Goal: Information Seeking & Learning: Check status

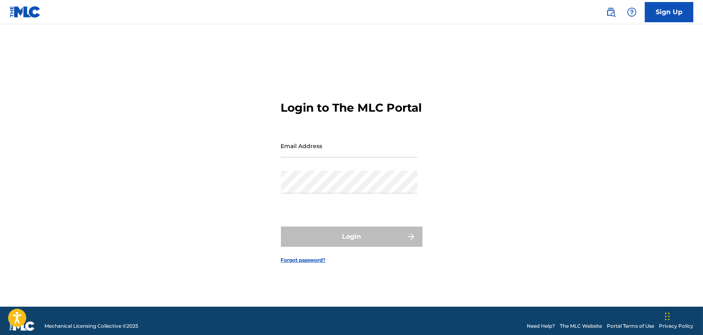
click at [353, 154] on input "Email Address" at bounding box center [349, 145] width 137 height 23
type input "[PERSON_NAME][EMAIL_ADDRESS][DOMAIN_NAME]"
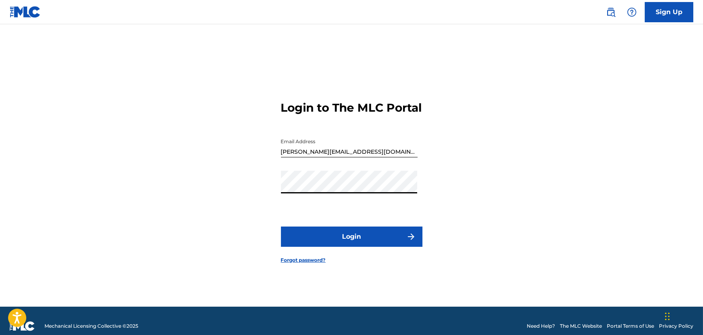
click at [324, 243] on button "Login" at bounding box center [351, 236] width 141 height 20
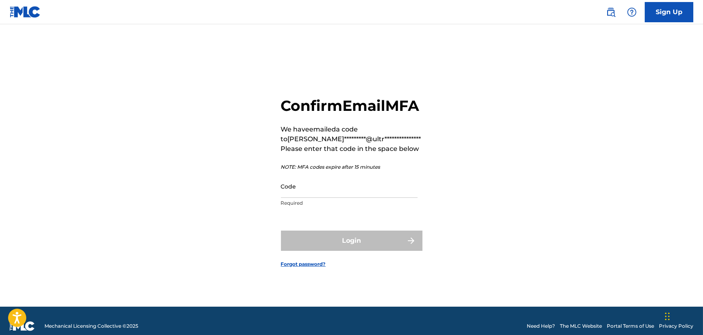
drag, startPoint x: 359, startPoint y: 202, endPoint x: 335, endPoint y: 200, distance: 24.3
click at [358, 198] on input "Code" at bounding box center [349, 186] width 137 height 23
click at [310, 198] on input "Code" at bounding box center [349, 186] width 137 height 23
paste input "901633"
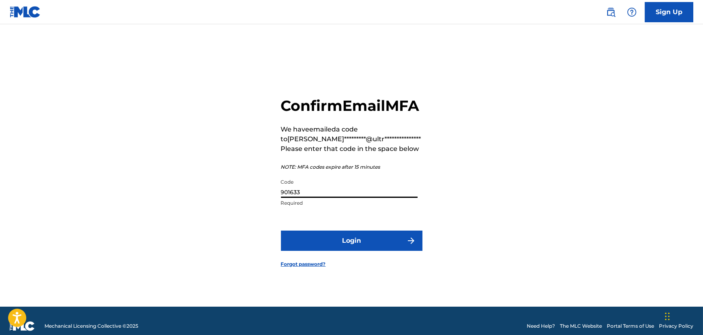
type input "901633"
click at [350, 249] on button "Login" at bounding box center [351, 240] width 141 height 20
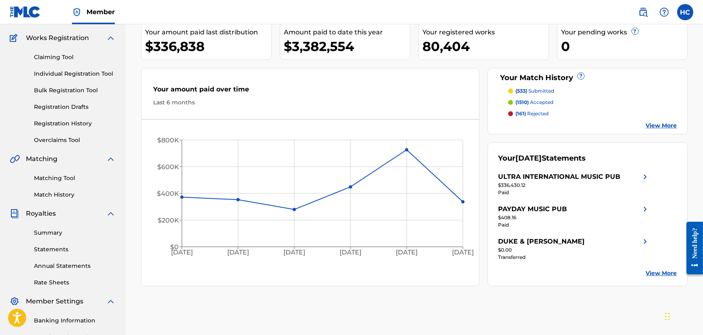
scroll to position [73, 0]
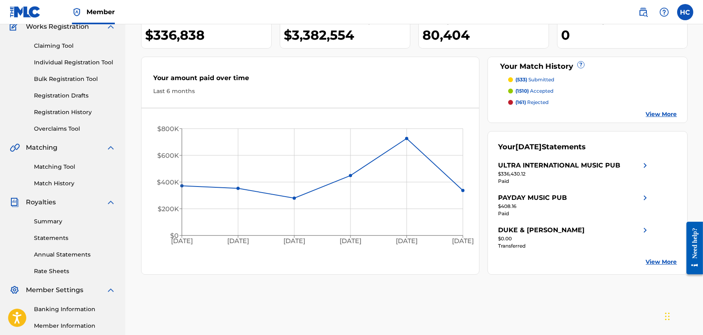
click at [71, 165] on link "Matching Tool" at bounding box center [75, 166] width 82 height 8
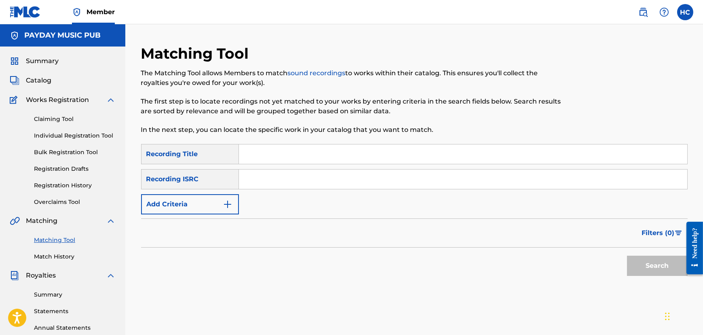
drag, startPoint x: 593, startPoint y: 119, endPoint x: 516, endPoint y: 133, distance: 78.8
click at [593, 119] on div at bounding box center [625, 93] width 126 height 99
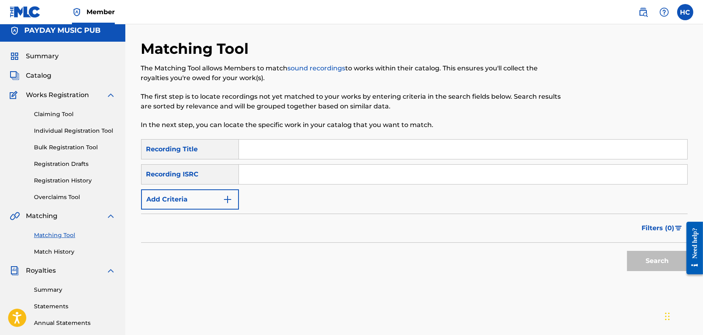
scroll to position [36, 0]
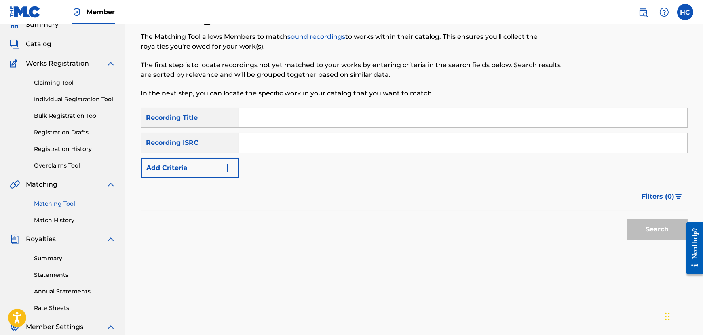
click at [345, 116] on input "Search Form" at bounding box center [463, 117] width 448 height 19
click at [73, 204] on link "Matching Tool" at bounding box center [75, 203] width 82 height 8
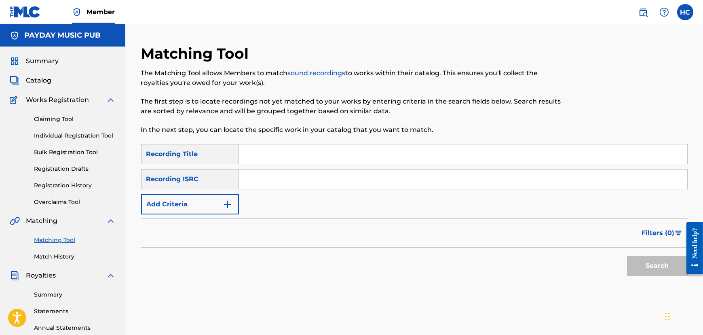
click at [428, 155] on input "Search Form" at bounding box center [463, 153] width 448 height 19
paste input "BACKEND"
type input "BACKEND"
click at [335, 175] on input "Search Form" at bounding box center [463, 178] width 448 height 19
paste input "QZJ842401664"
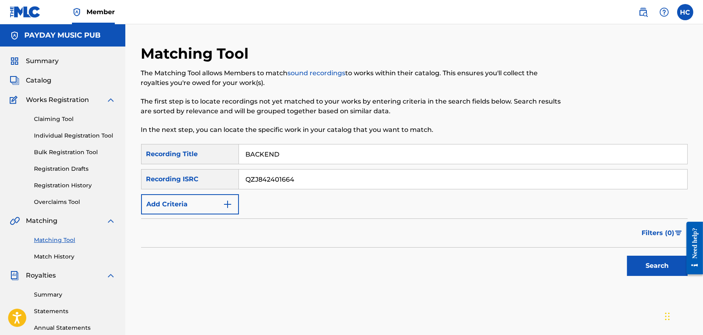
type input "QZJ842401664"
click at [644, 259] on button "Search" at bounding box center [657, 265] width 61 height 20
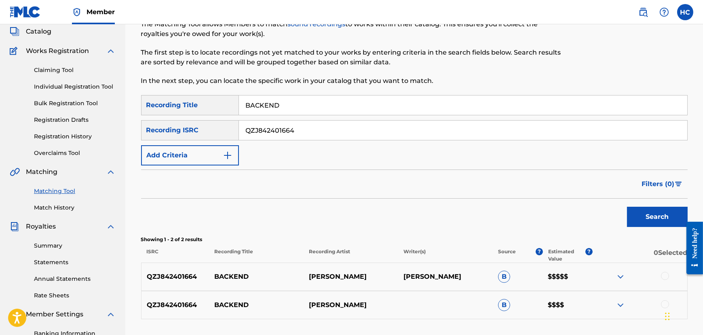
scroll to position [110, 0]
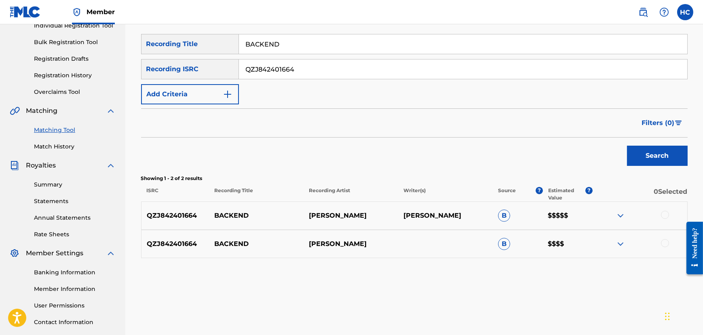
click at [663, 215] on div at bounding box center [665, 215] width 8 height 8
click at [663, 240] on div at bounding box center [665, 243] width 8 height 8
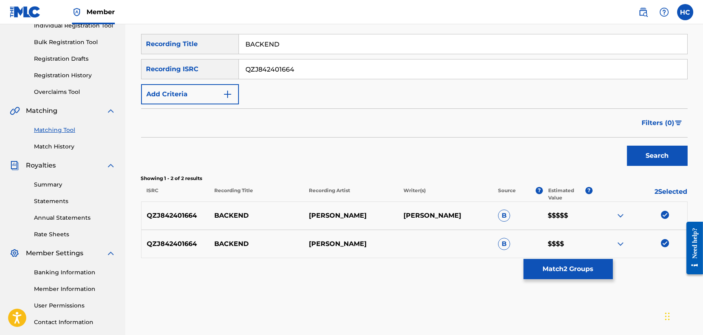
click at [574, 272] on button "Match 2 Groups" at bounding box center [567, 269] width 89 height 20
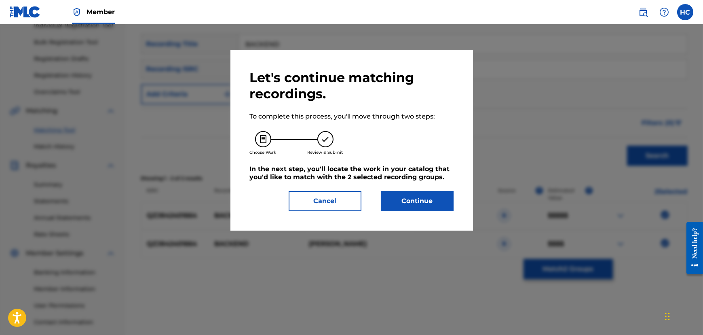
click at [418, 200] on button "Continue" at bounding box center [417, 201] width 73 height 20
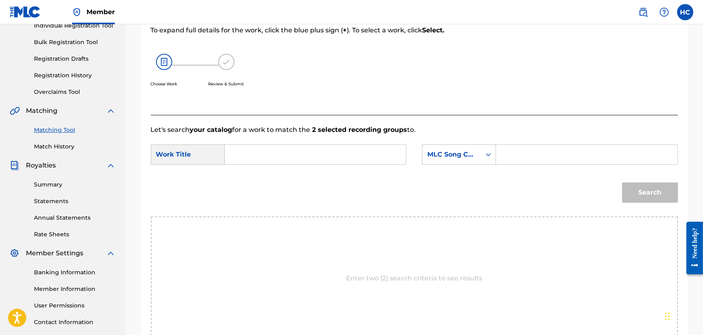
click at [354, 158] on input "Search Form" at bounding box center [315, 154] width 167 height 19
paste input "BACKEND"
type input "BACKEND"
click at [546, 154] on input "Search Form" at bounding box center [586, 154] width 167 height 19
click at [462, 151] on div "MLC Song Code" at bounding box center [451, 155] width 49 height 10
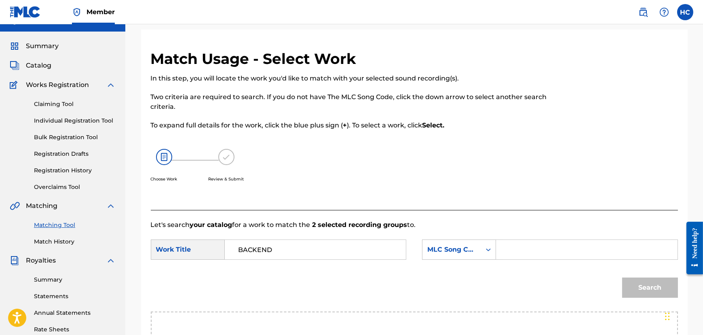
scroll to position [0, 0]
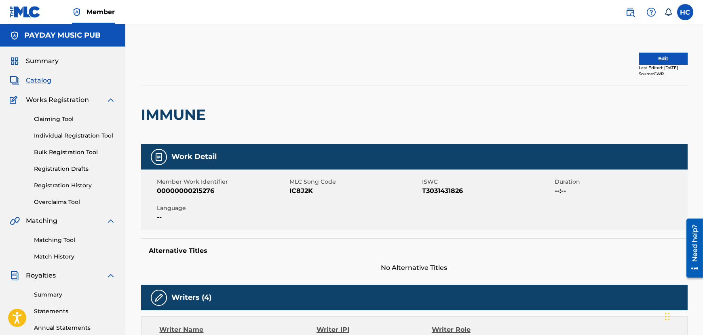
click at [36, 84] on span "Catalog" at bounding box center [38, 81] width 25 height 10
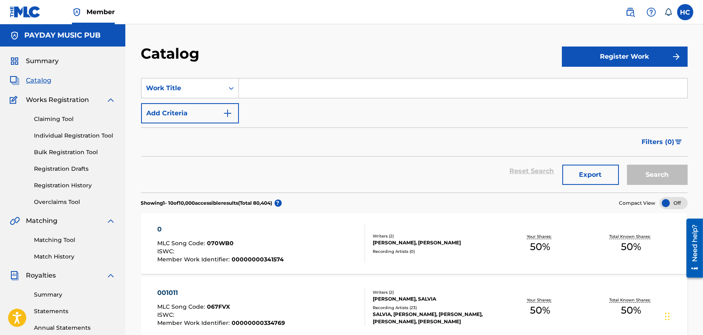
click at [341, 99] on div "SearchWithCriteria24c80aa9-0498-4690-8f18-feec3e57fe50 Work Title Add Criteria" at bounding box center [414, 100] width 546 height 45
drag, startPoint x: 331, startPoint y: 95, endPoint x: 327, endPoint y: 96, distance: 4.2
click at [331, 95] on input "Search Form" at bounding box center [463, 87] width 448 height 19
paste input "BACKEND"
type input "BACKEND"
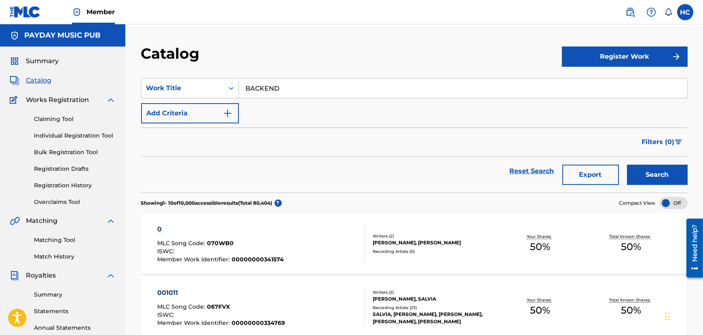
click at [215, 114] on button "Add Criteria" at bounding box center [190, 113] width 98 height 20
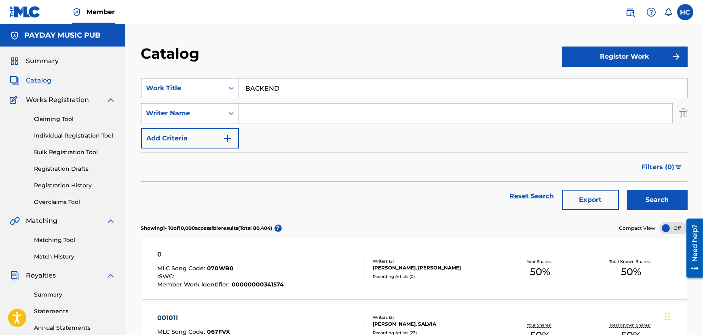
click at [289, 116] on input "Search Form" at bounding box center [455, 112] width 433 height 19
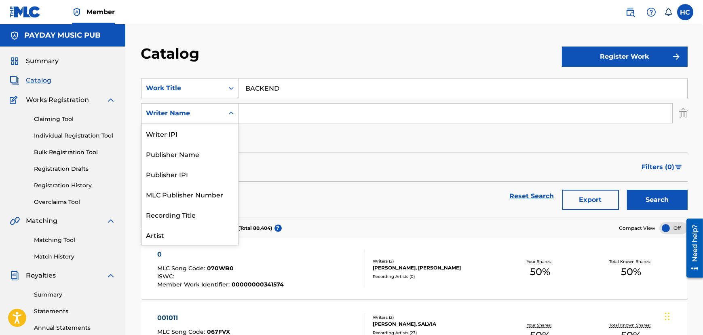
click at [206, 116] on div "Writer Name" at bounding box center [182, 113] width 73 height 10
click at [355, 150] on form "SearchWithCriteria24c80aa9-0498-4690-8f18-feec3e57fe50 Work Title BACKEND Searc…" at bounding box center [414, 147] width 546 height 139
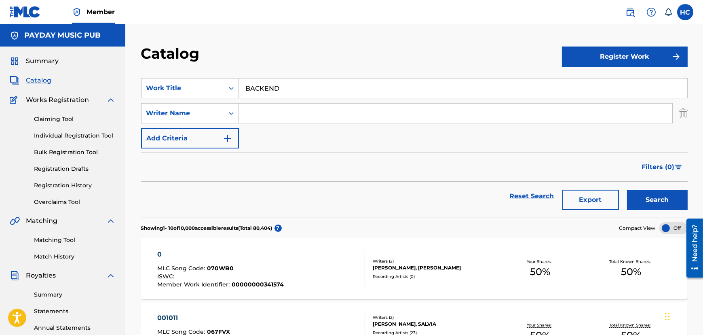
click at [653, 201] on button "Search" at bounding box center [657, 200] width 61 height 20
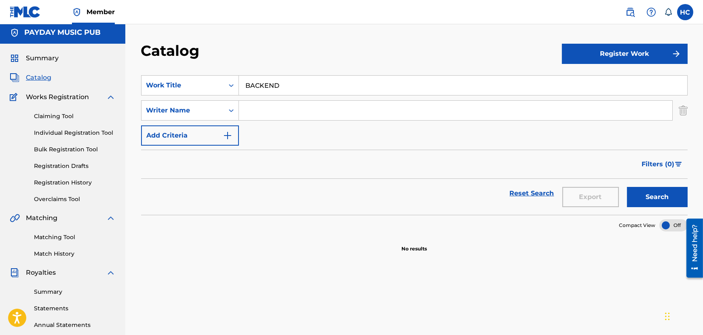
scroll to position [0, 0]
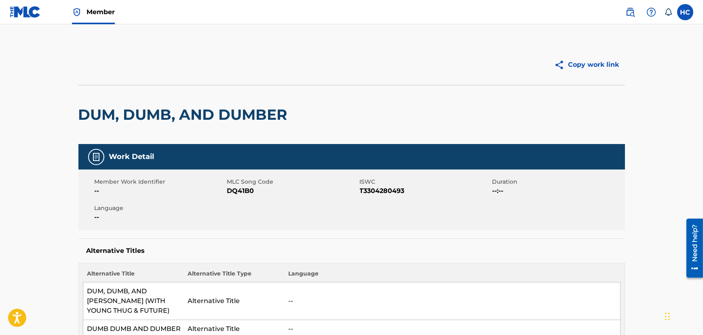
click at [631, 15] on img at bounding box center [630, 12] width 10 height 10
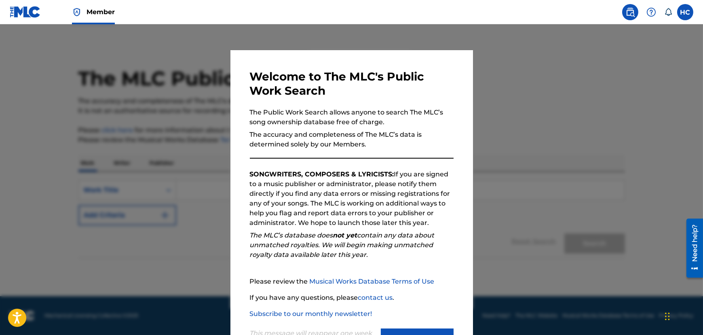
drag, startPoint x: 339, startPoint y: 32, endPoint x: 310, endPoint y: 32, distance: 28.7
click at [335, 32] on div at bounding box center [351, 191] width 703 height 335
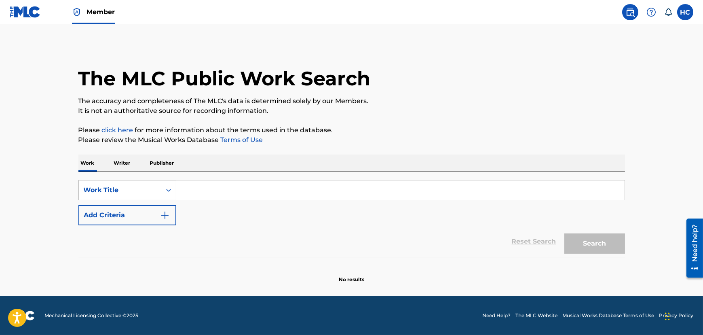
click at [131, 186] on div "Work Title" at bounding box center [120, 190] width 73 height 10
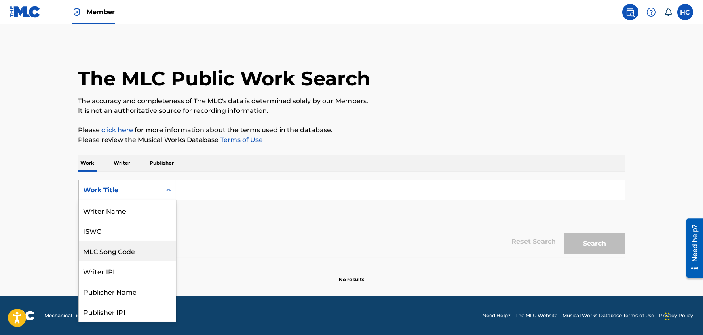
scroll to position [40, 0]
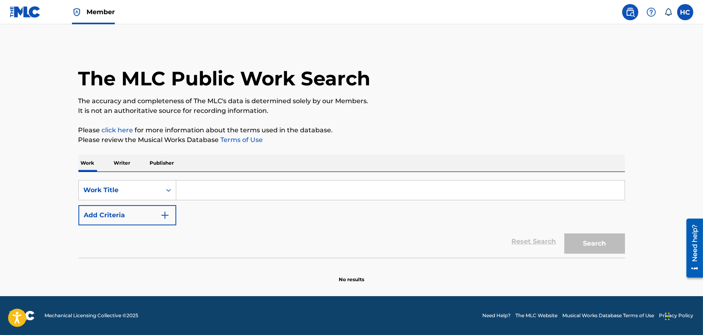
click at [272, 232] on div "Reset Search Search" at bounding box center [351, 241] width 546 height 32
click at [686, 11] on label at bounding box center [685, 12] width 16 height 16
click at [685, 12] on input "HC Hannah Craver hannah.craver@ultrapublishing.com Notification Preferences Pro…" at bounding box center [685, 12] width 0 height 0
click at [99, 15] on span "Member" at bounding box center [100, 11] width 28 height 9
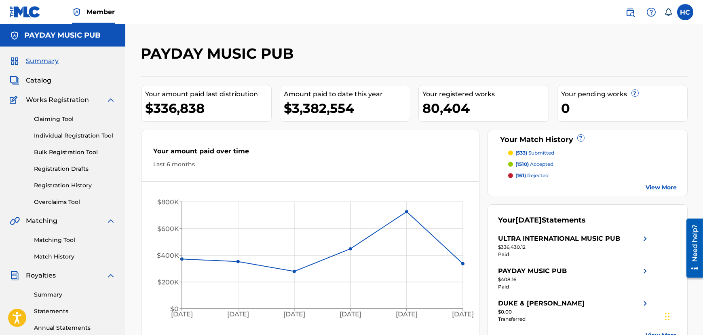
click at [71, 187] on link "Registration History" at bounding box center [75, 185] width 82 height 8
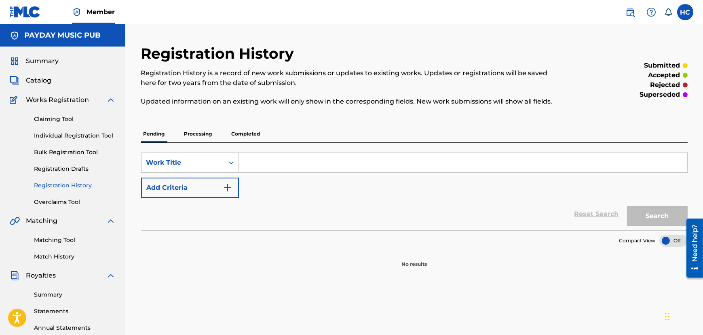
drag, startPoint x: 285, startPoint y: 160, endPoint x: 284, endPoint y: 164, distance: 4.6
click at [285, 160] on input "Search Form" at bounding box center [463, 162] width 448 height 19
type input "dum"
click at [627, 206] on button "Search" at bounding box center [657, 216] width 61 height 20
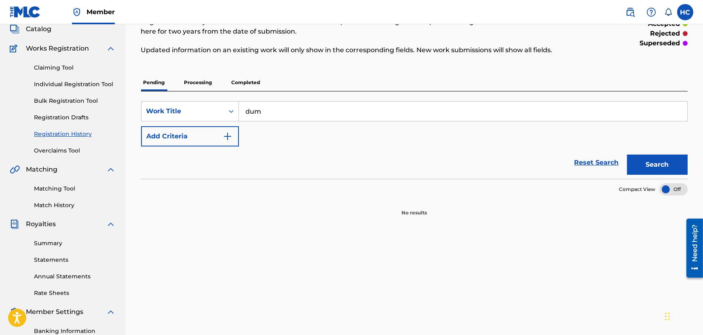
scroll to position [73, 0]
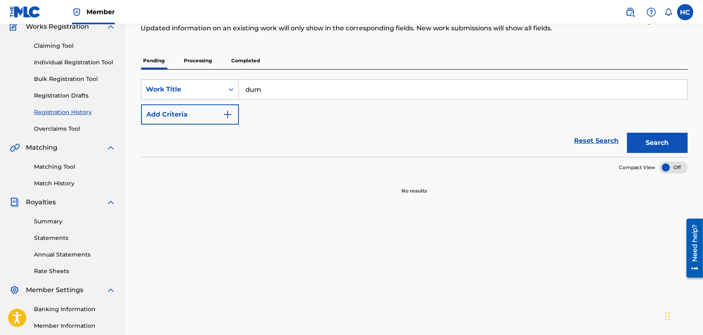
click at [652, 145] on button "Search" at bounding box center [657, 143] width 61 height 20
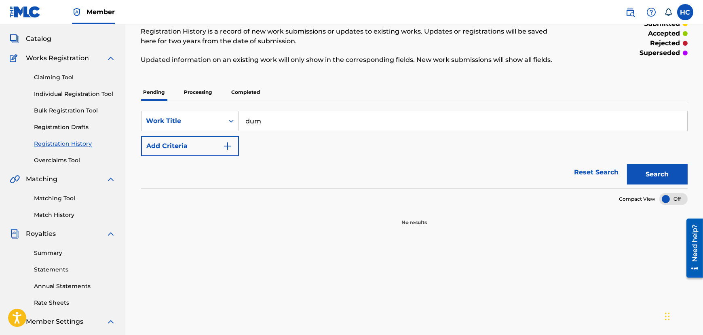
scroll to position [0, 0]
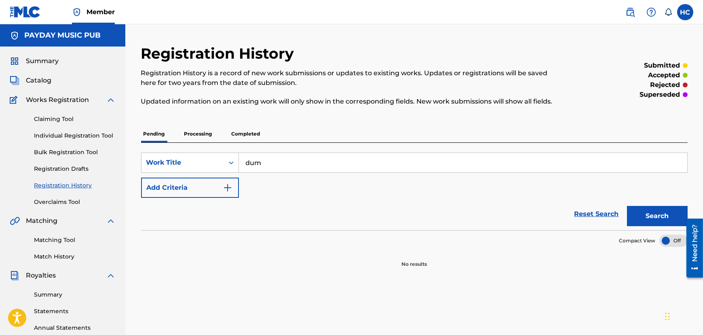
drag, startPoint x: 203, startPoint y: 132, endPoint x: 230, endPoint y: 135, distance: 27.3
click at [203, 132] on p "Processing" at bounding box center [198, 133] width 33 height 17
click at [239, 133] on p "Completed" at bounding box center [246, 133] width 34 height 17
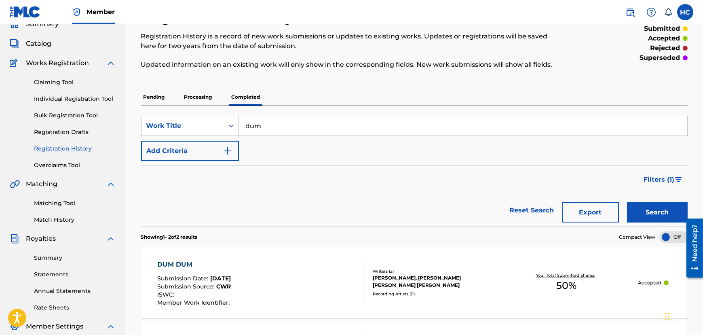
scroll to position [36, 0]
click at [262, 120] on input "dum" at bounding box center [463, 126] width 448 height 19
type input "dumb"
click at [627, 203] on button "Search" at bounding box center [657, 213] width 61 height 20
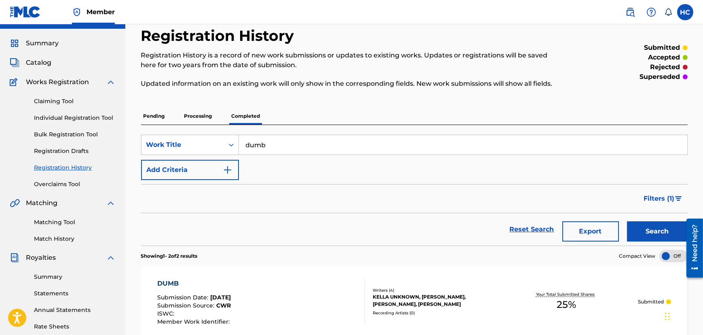
scroll to position [0, 0]
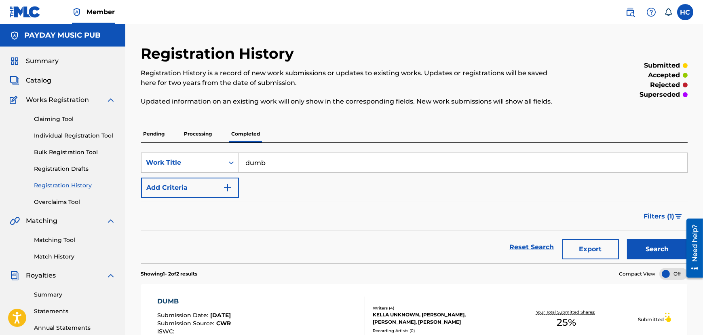
drag, startPoint x: 173, startPoint y: 129, endPoint x: 178, endPoint y: 137, distance: 9.2
click at [173, 132] on div "Pending Processing Completed" at bounding box center [414, 133] width 546 height 17
click at [190, 140] on p "Processing" at bounding box center [198, 133] width 33 height 17
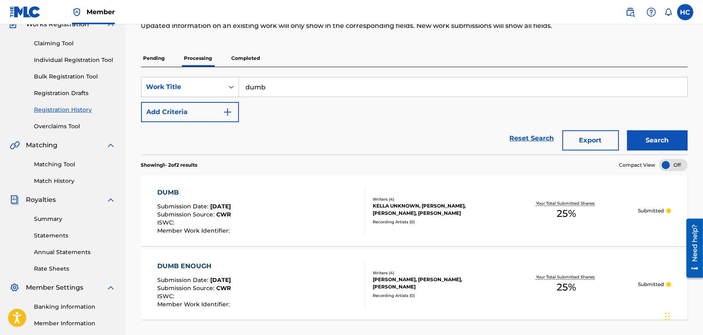
scroll to position [36, 0]
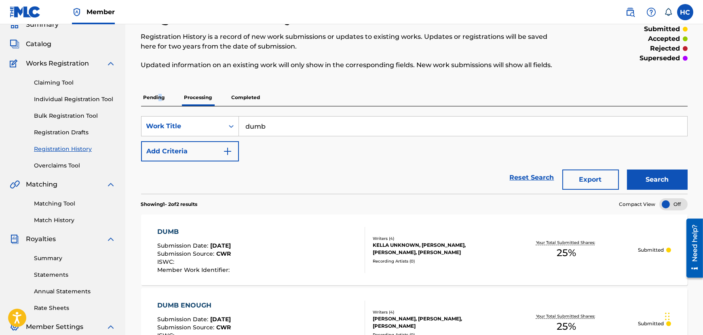
click at [158, 98] on p "Pending" at bounding box center [154, 97] width 26 height 17
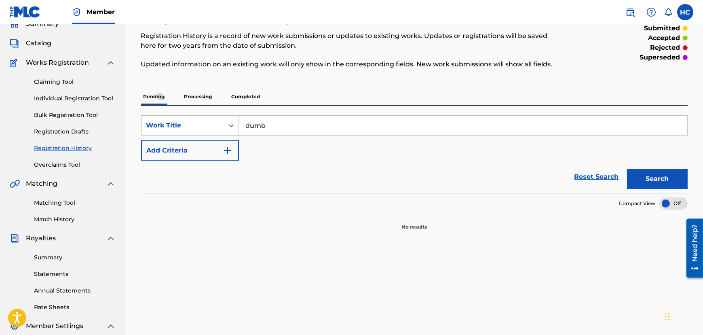
scroll to position [36, 0]
click at [58, 80] on link "Claiming Tool" at bounding box center [75, 82] width 82 height 8
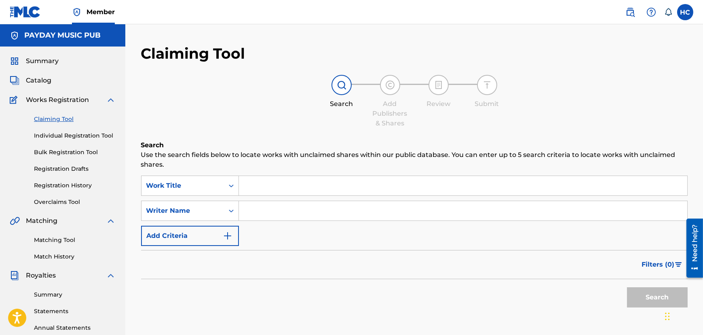
click at [48, 81] on span "Catalog" at bounding box center [38, 81] width 25 height 10
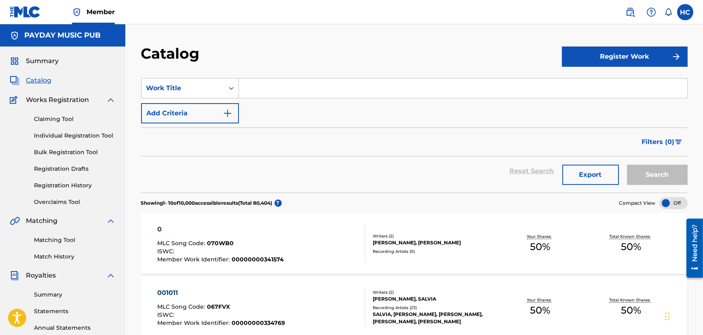
click at [272, 91] on input "Search Form" at bounding box center [463, 87] width 448 height 19
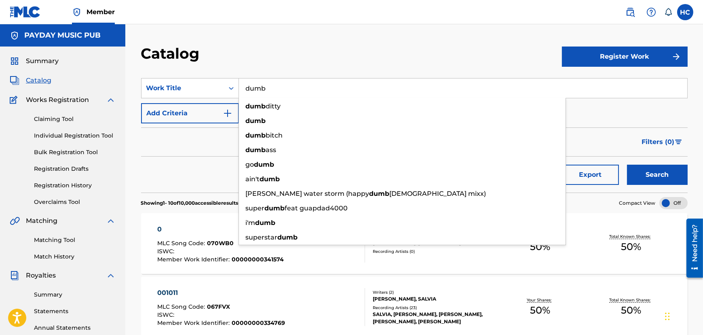
type input "dumb"
click at [627, 165] on button "Search" at bounding box center [657, 175] width 61 height 20
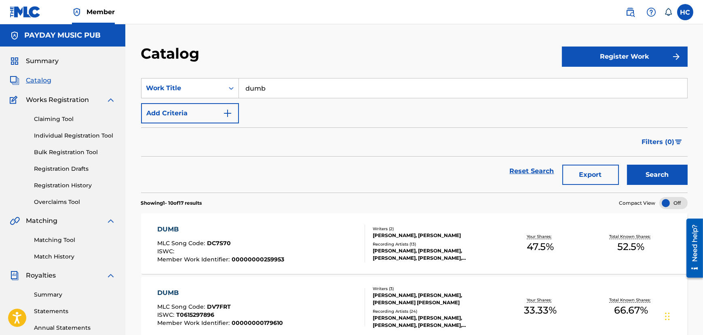
click at [318, 46] on div "Catalog" at bounding box center [351, 56] width 421 height 24
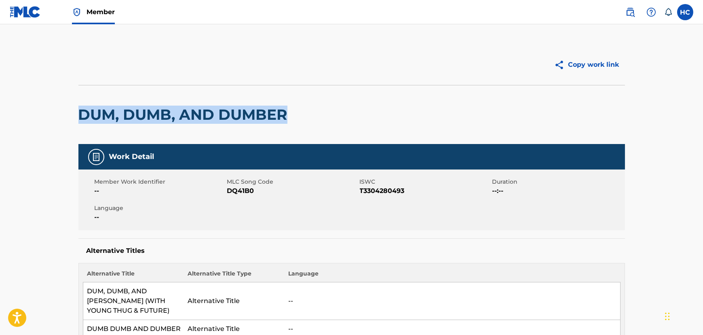
drag, startPoint x: 305, startPoint y: 109, endPoint x: 49, endPoint y: 110, distance: 256.7
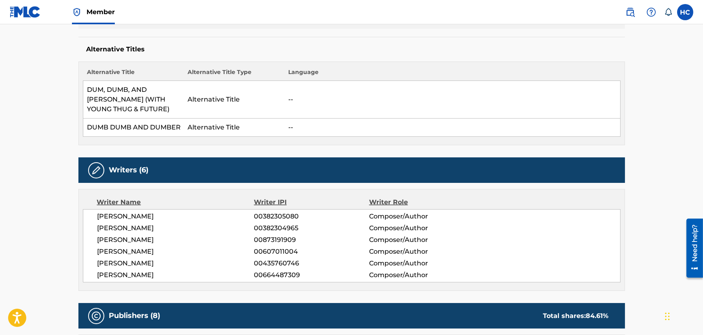
scroll to position [130, 0]
